Goal: Task Accomplishment & Management: Use online tool/utility

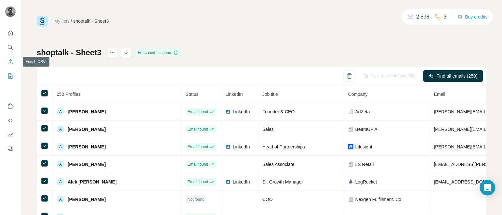
click at [10, 57] on button "Enrich CSV" at bounding box center [10, 62] width 10 height 12
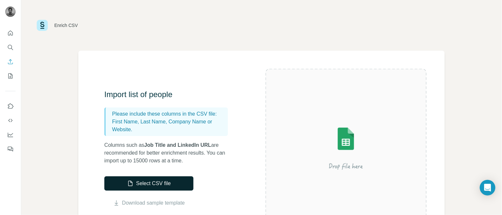
click at [149, 183] on button "Select CSV file" at bounding box center [148, 184] width 89 height 14
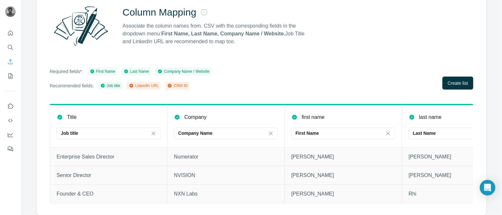
scroll to position [70, 0]
click at [455, 80] on span "Create list" at bounding box center [458, 83] width 20 height 7
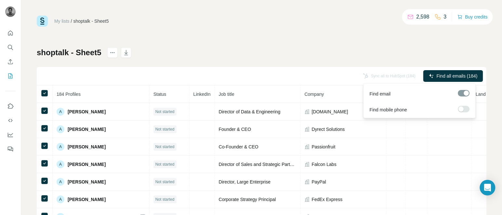
click at [458, 74] on span "Find all emails (184)" at bounding box center [457, 76] width 41 height 7
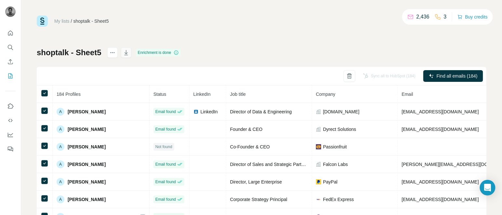
click at [128, 52] on icon "button" at bounding box center [126, 52] width 7 height 7
